Goal: Information Seeking & Learning: Learn about a topic

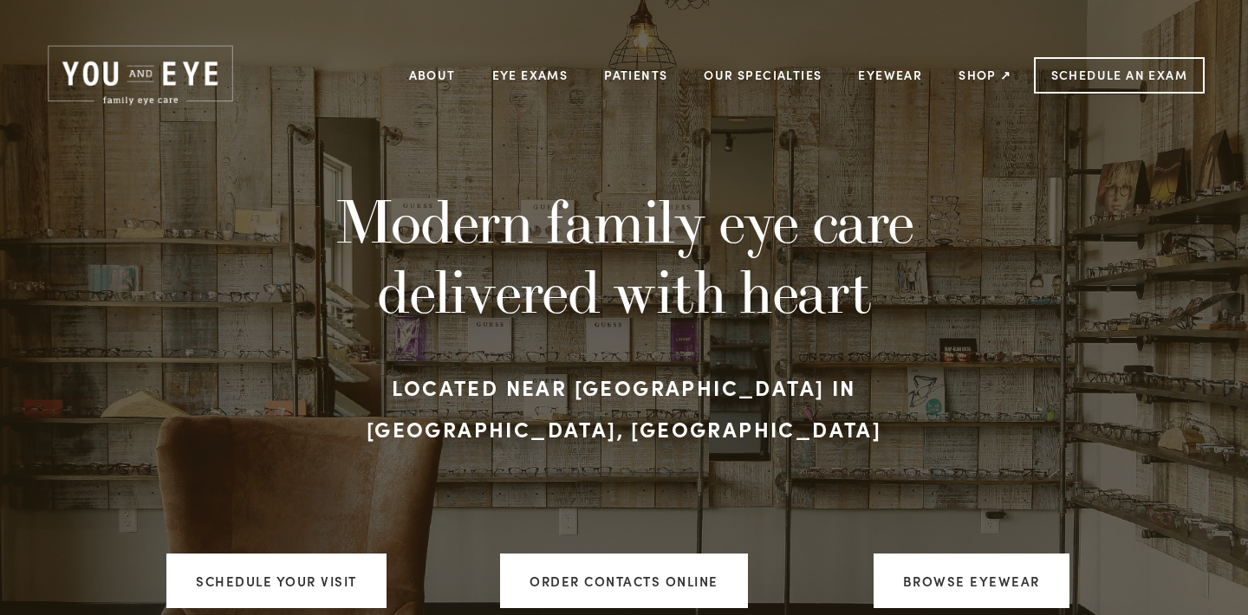
scroll to position [3, 0]
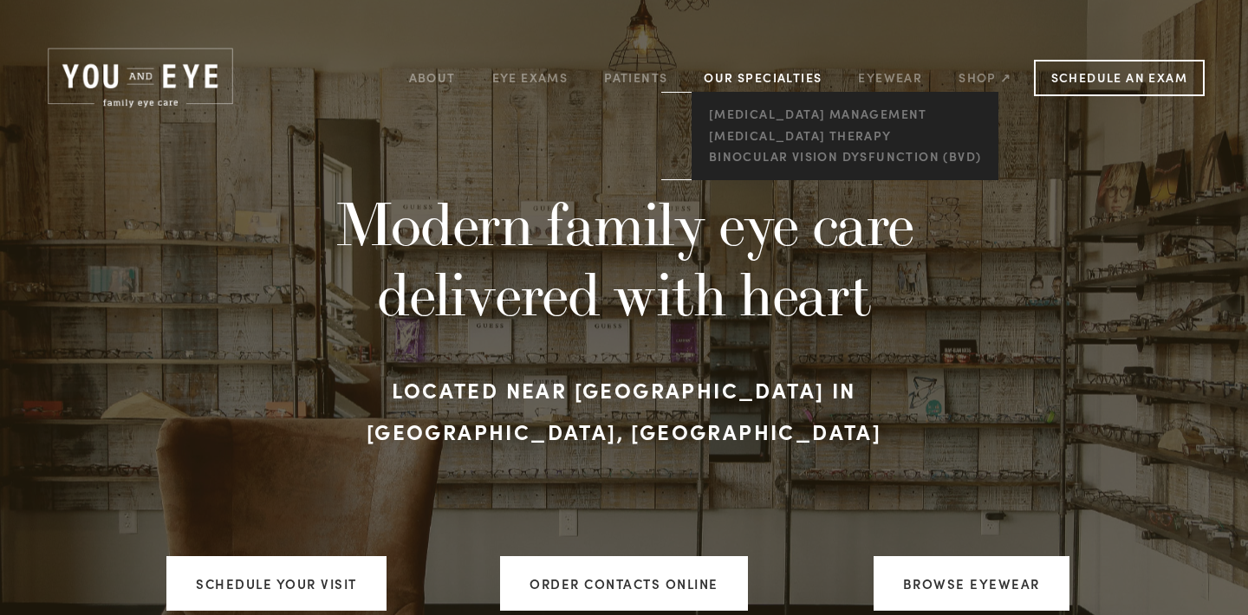
click at [739, 80] on link "Our Specialties" at bounding box center [763, 77] width 118 height 16
click at [737, 75] on link "Our Specialties" at bounding box center [763, 77] width 118 height 16
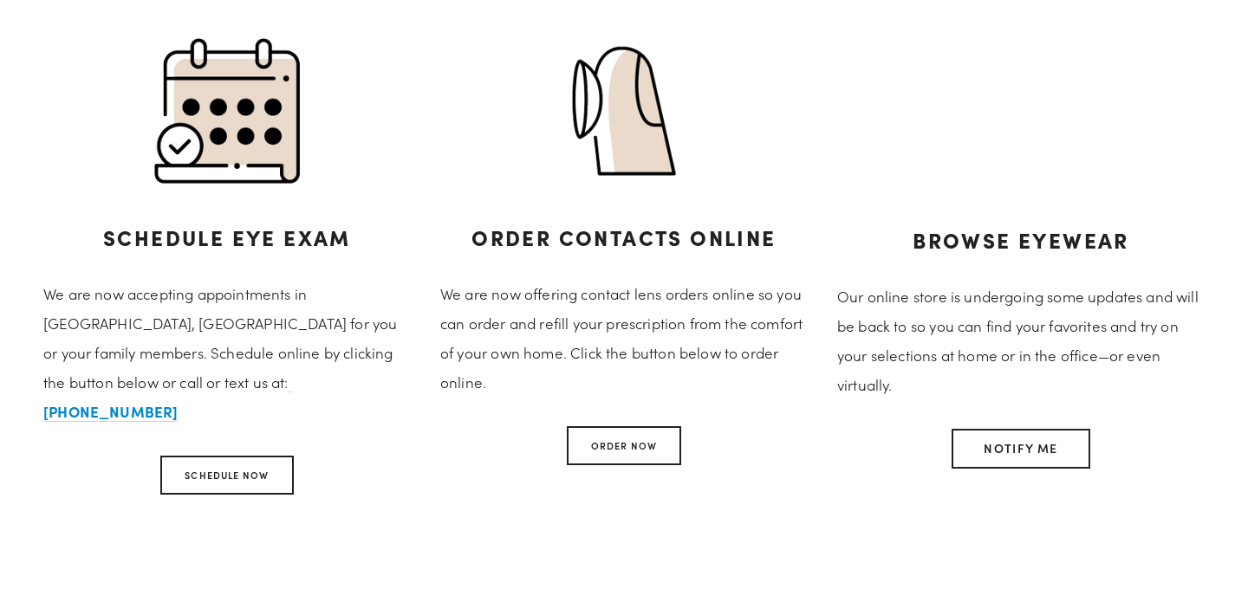
scroll to position [793, 0]
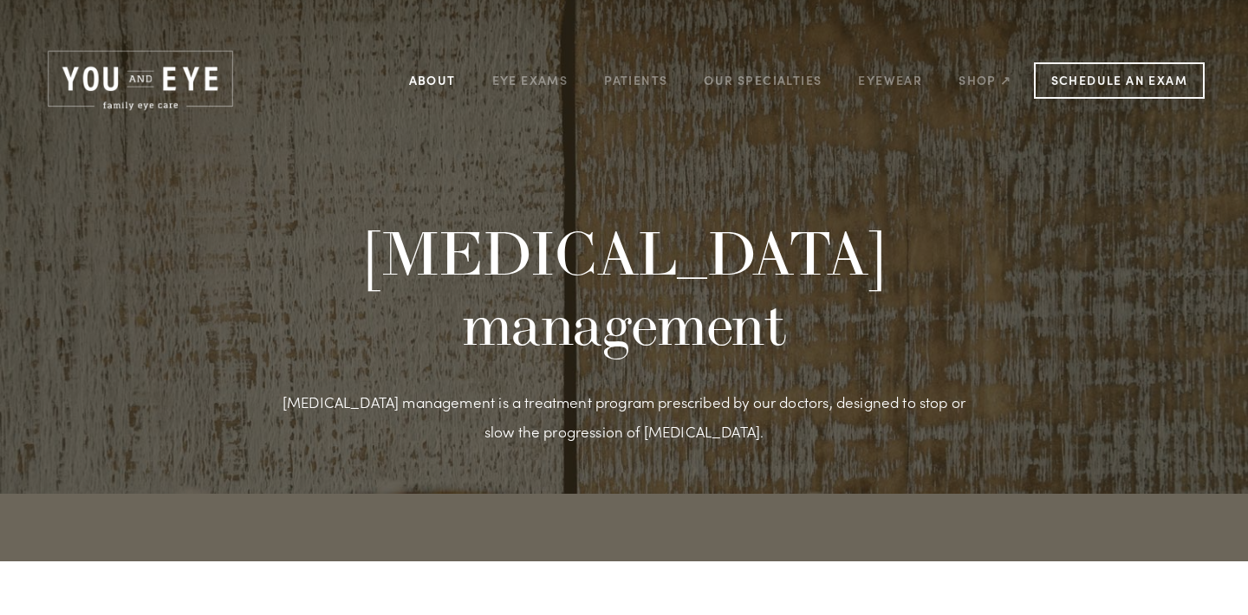
click at [429, 87] on link "About" at bounding box center [432, 80] width 47 height 27
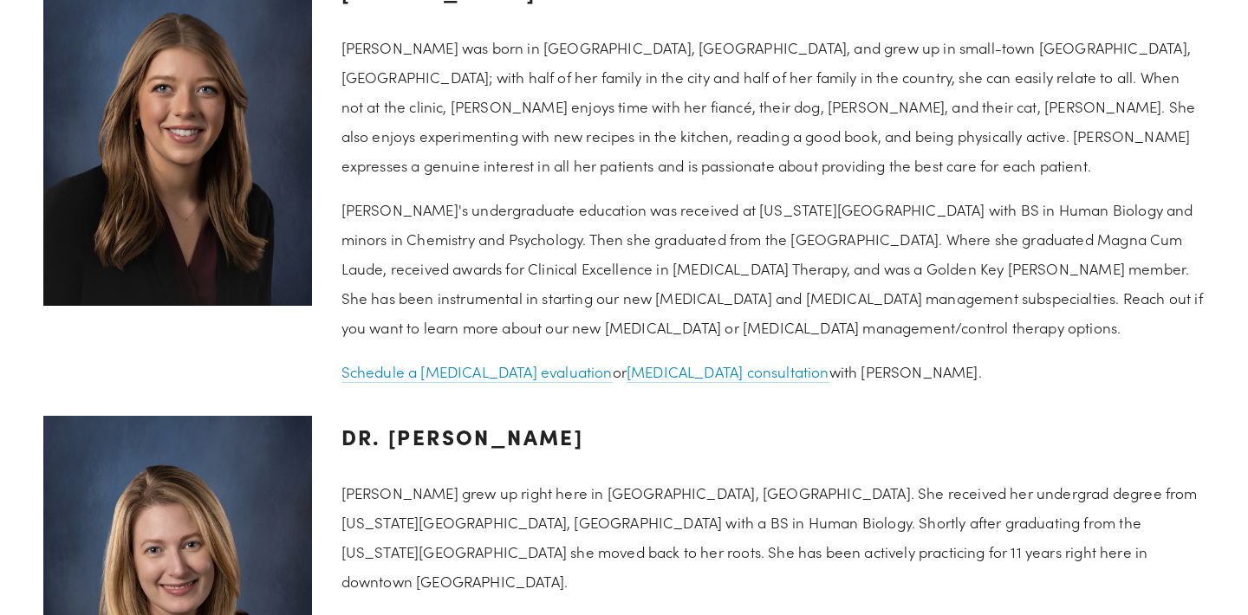
scroll to position [1836, 0]
